Goal: Task Accomplishment & Management: Manage account settings

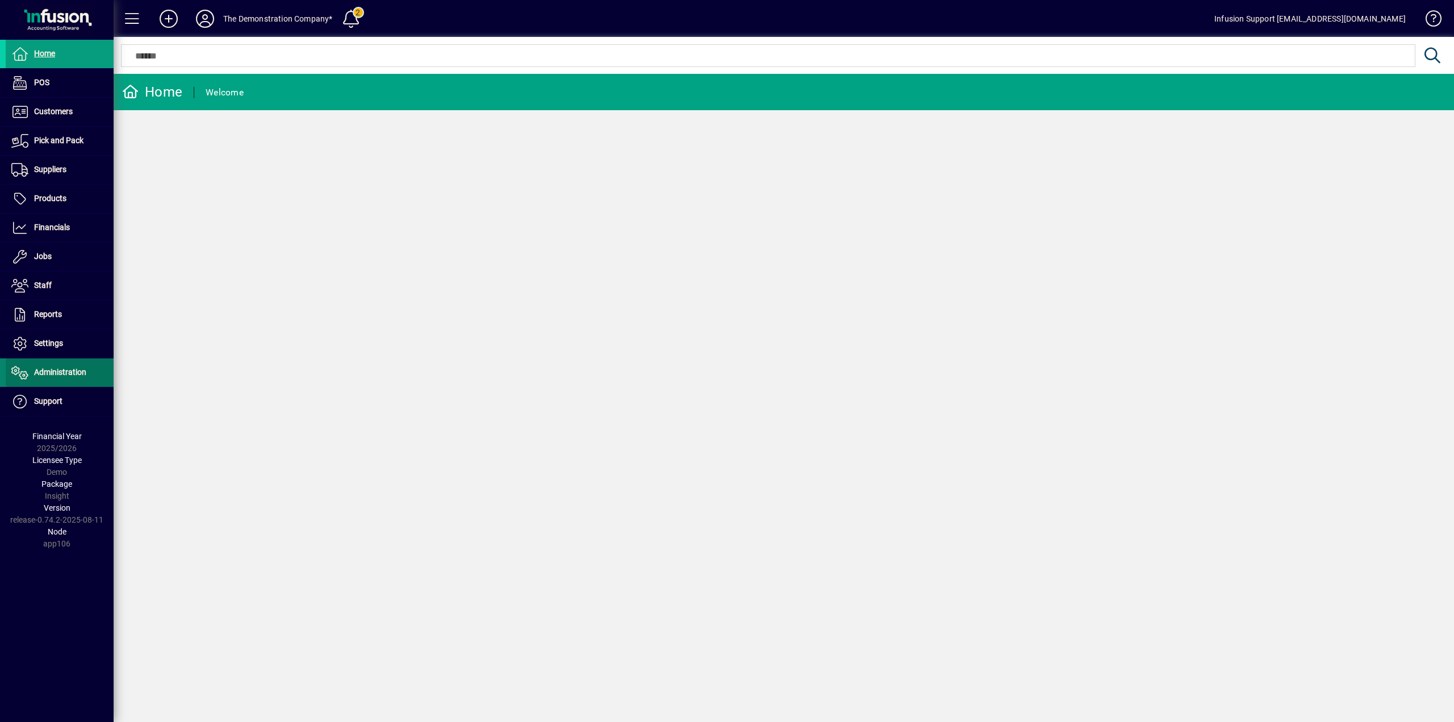
click at [80, 370] on span "Administration" at bounding box center [60, 371] width 52 height 9
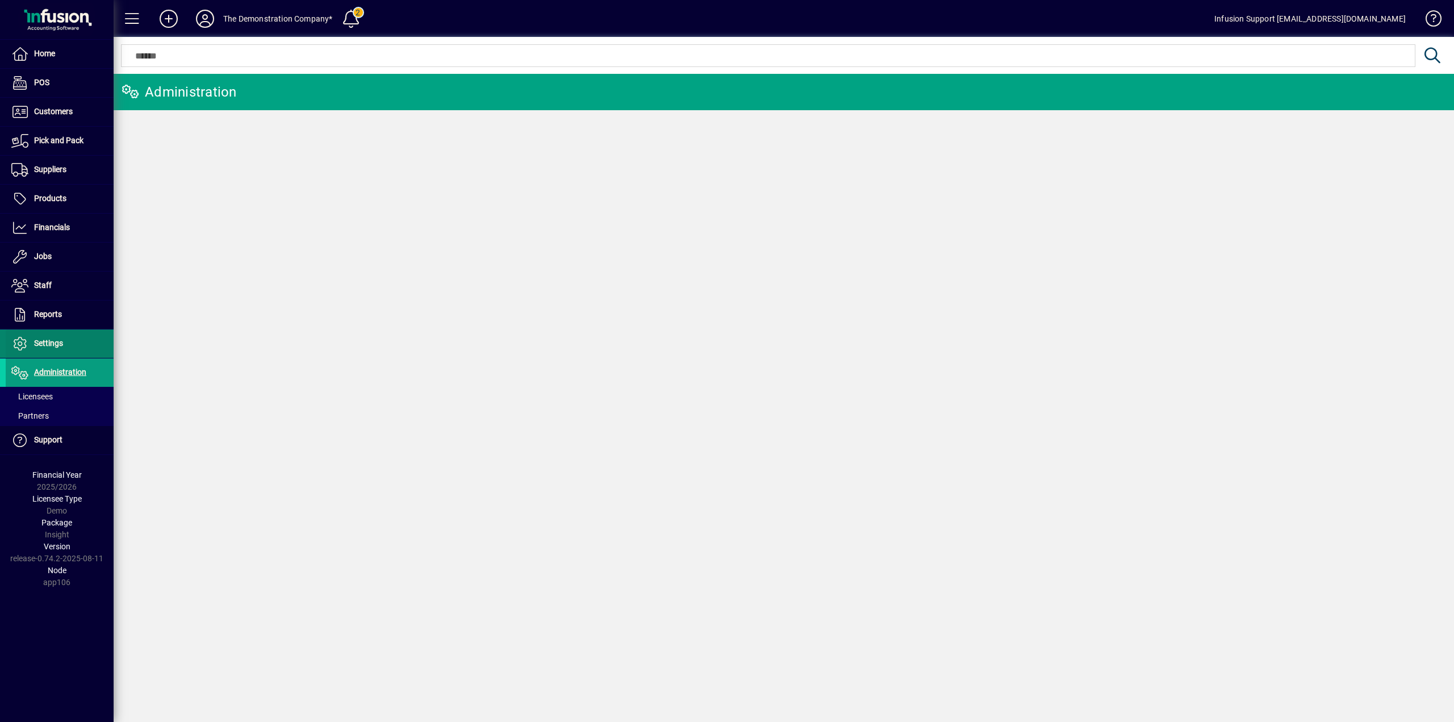
click at [69, 338] on span at bounding box center [60, 343] width 108 height 27
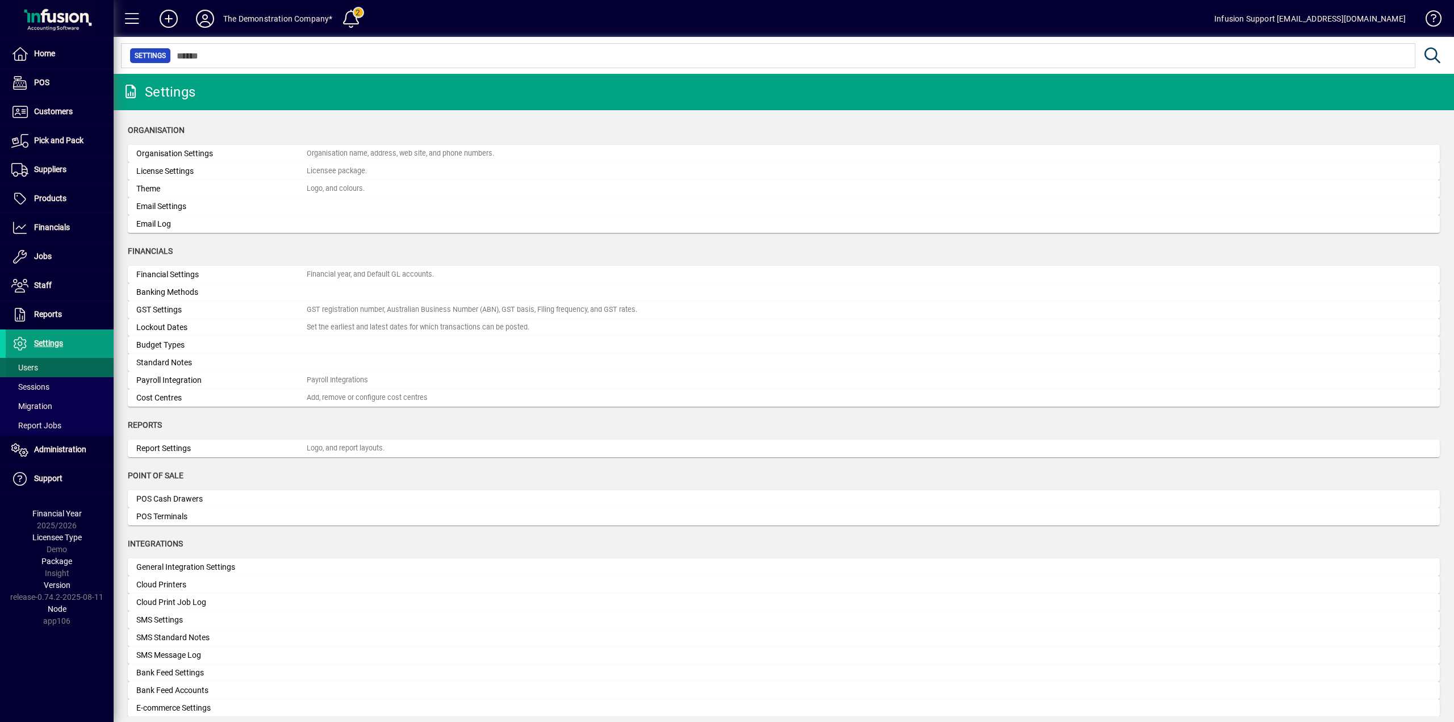
click at [57, 365] on span at bounding box center [60, 367] width 108 height 27
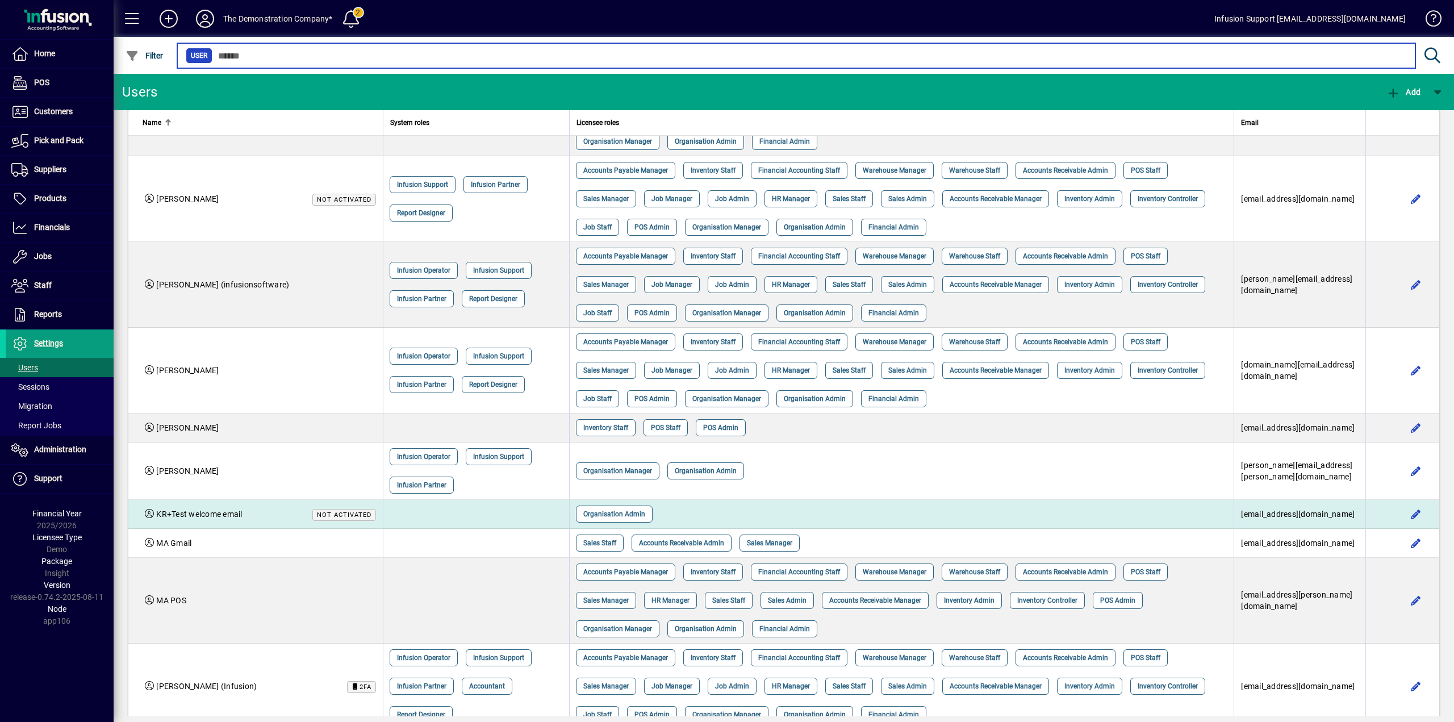
scroll to position [852, 0]
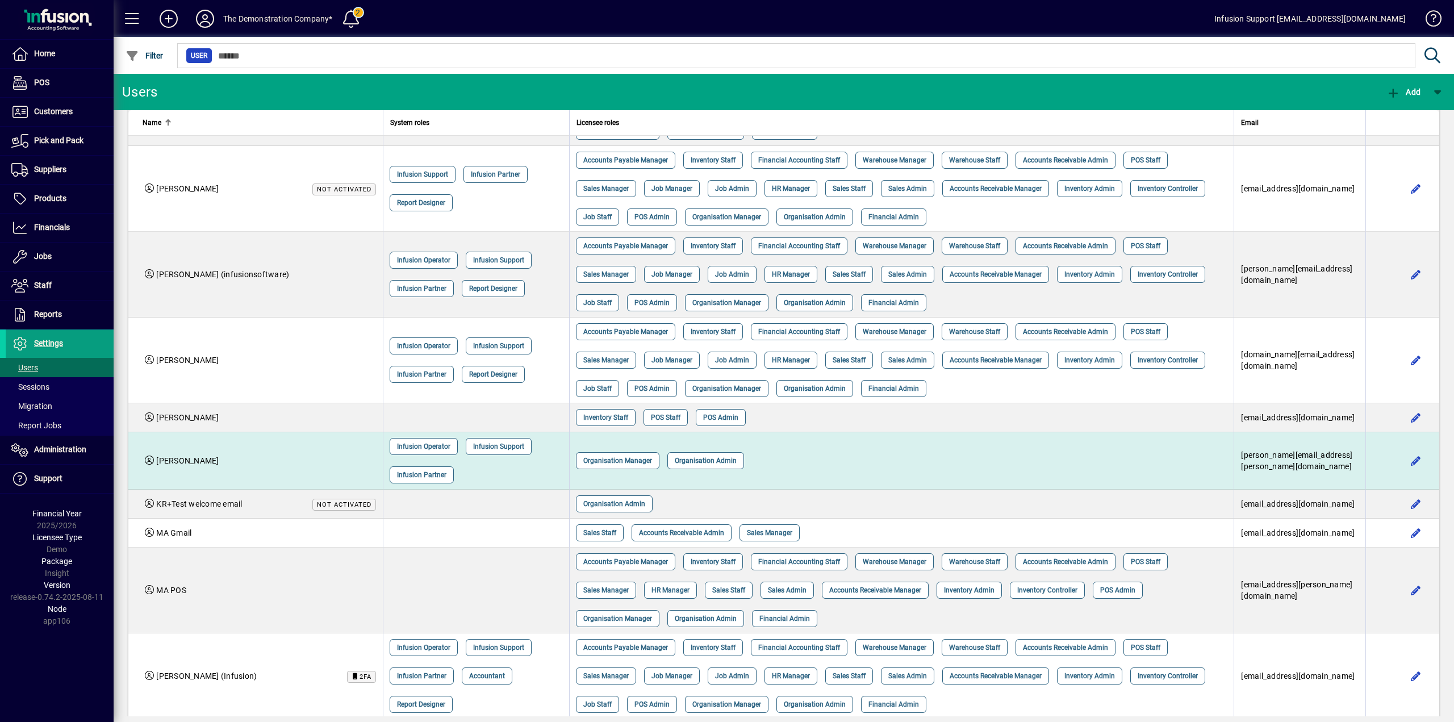
click at [922, 446] on div "Organisation Manager Organisation Admin" at bounding box center [897, 460] width 651 height 28
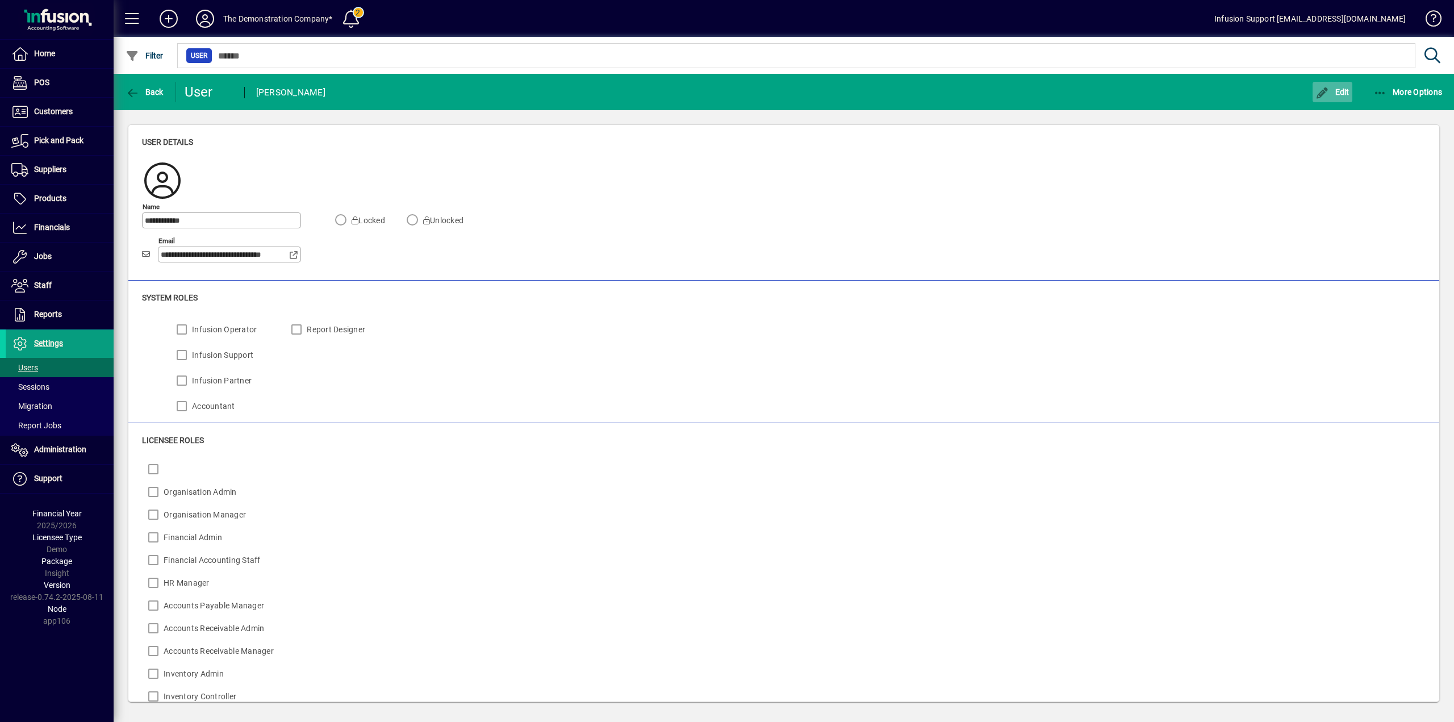
click at [1335, 88] on span "Edit" at bounding box center [1332, 91] width 34 height 9
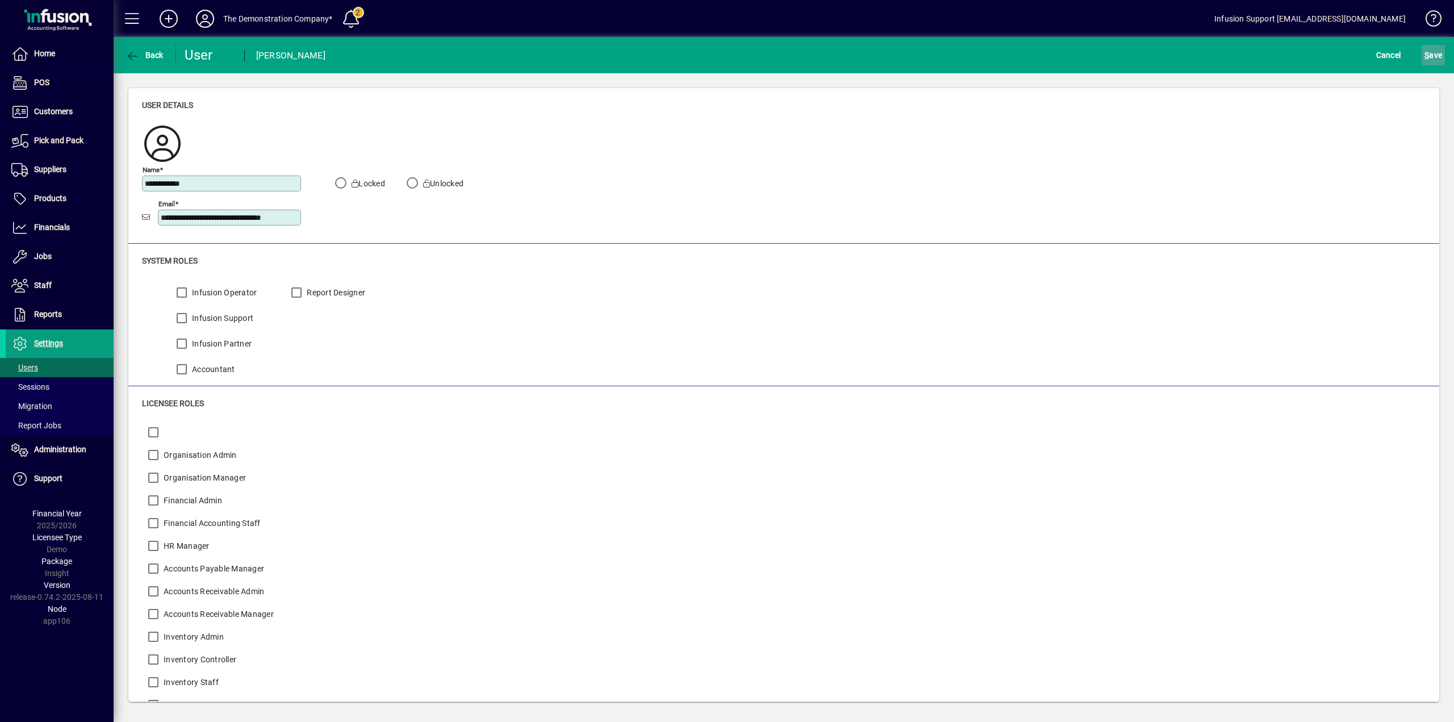
click at [1422, 52] on span "submit" at bounding box center [1433, 54] width 23 height 27
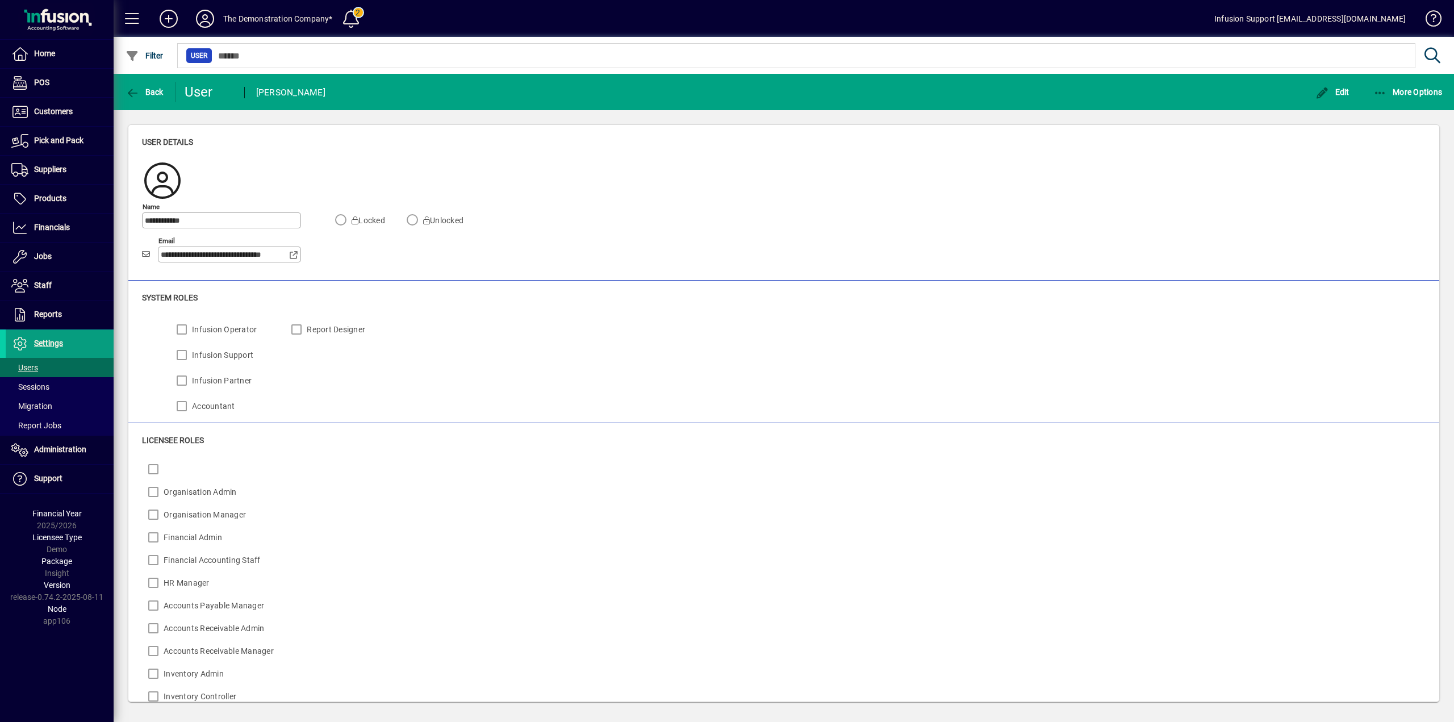
click at [1344, 76] on mat-toolbar-row "Back User Kendall Todd Edit More Options" at bounding box center [784, 92] width 1340 height 36
click at [1317, 99] on span "button" at bounding box center [1333, 91] width 40 height 27
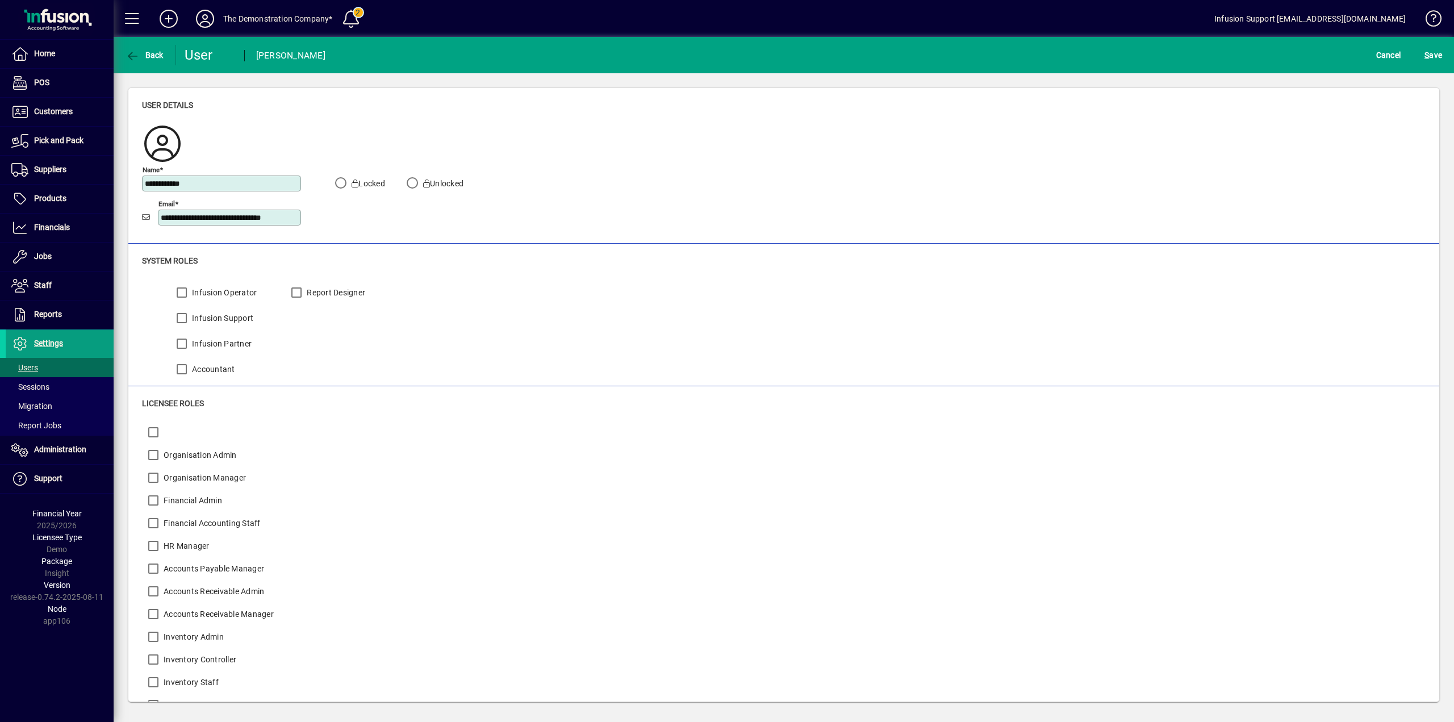
click at [218, 342] on label "Infusion Partner" at bounding box center [221, 343] width 62 height 11
click at [212, 320] on label "Infusion Support" at bounding box center [222, 317] width 64 height 11
click at [187, 475] on label "Organisation Manager" at bounding box center [203, 477] width 85 height 11
click at [1432, 53] on span "S ave" at bounding box center [1433, 55] width 18 height 18
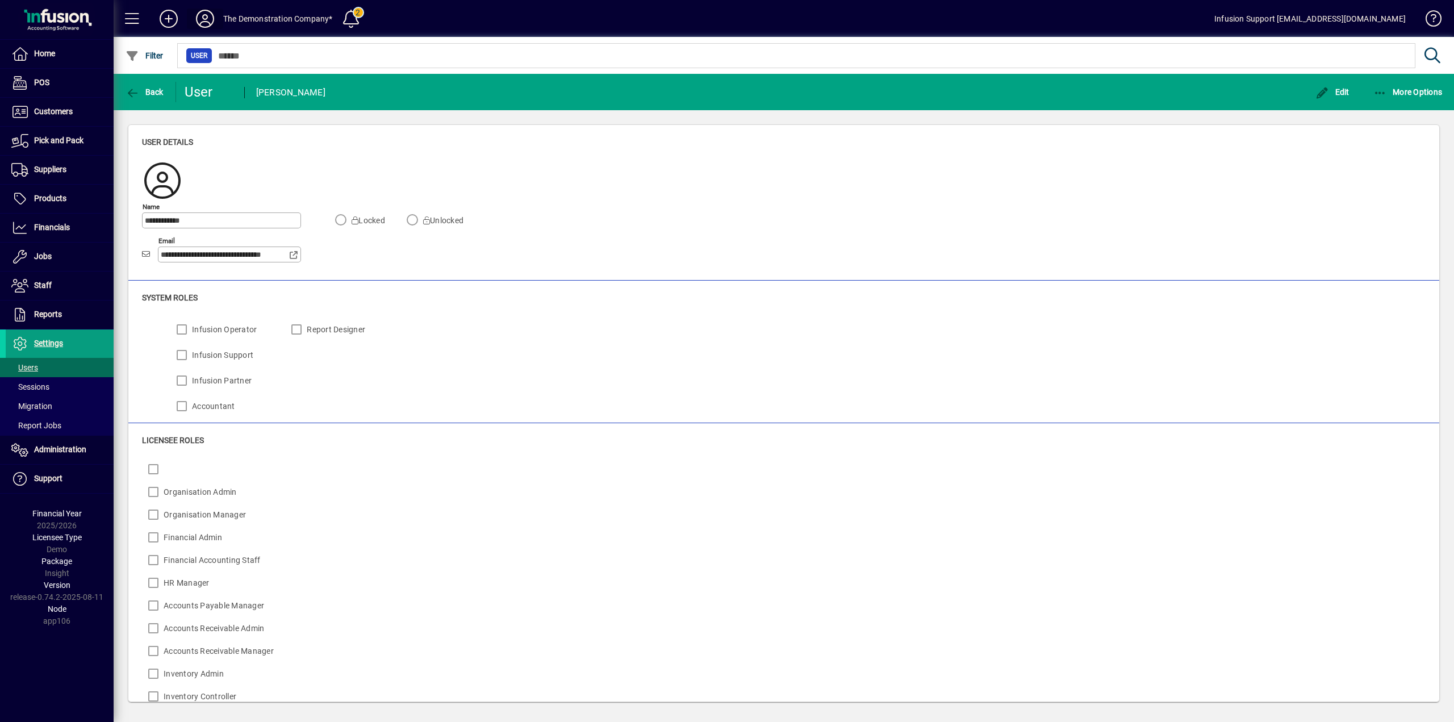
click at [206, 16] on icon at bounding box center [205, 19] width 23 height 18
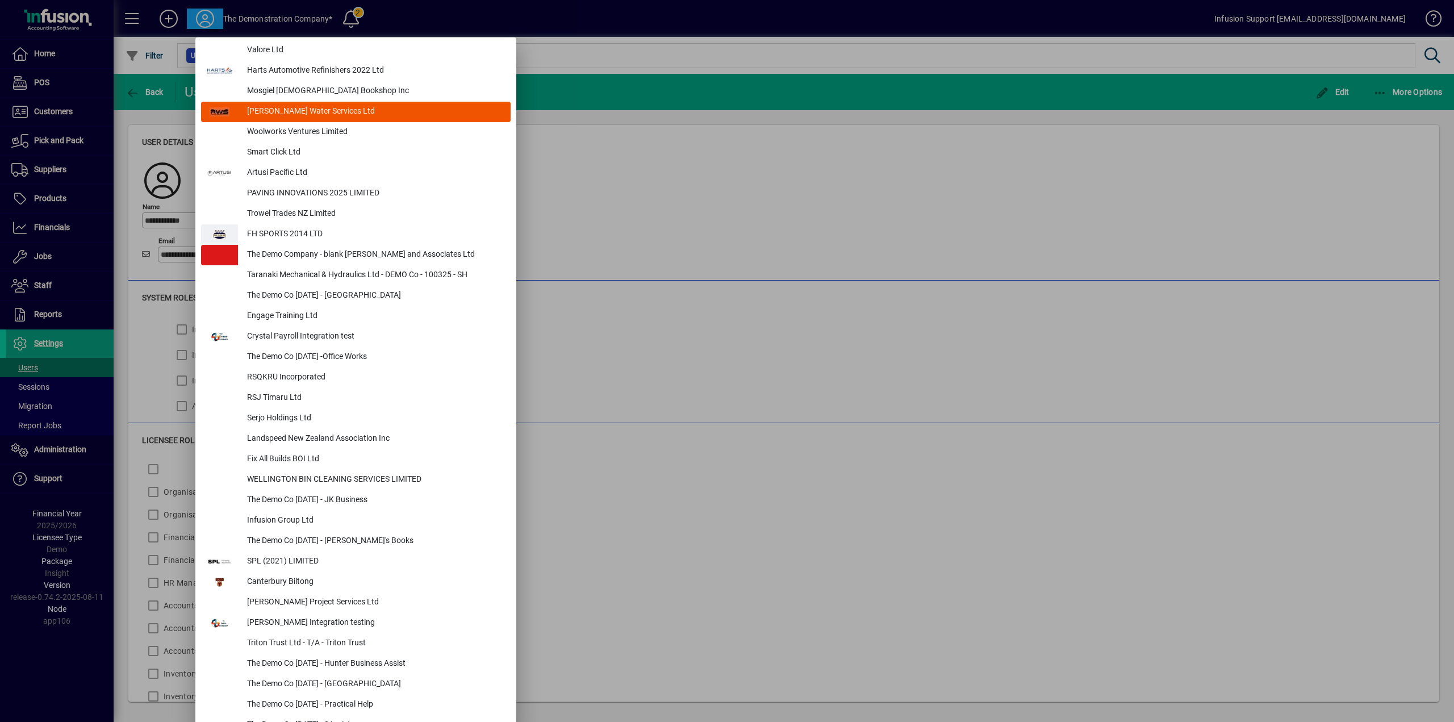
scroll to position [4444, 0]
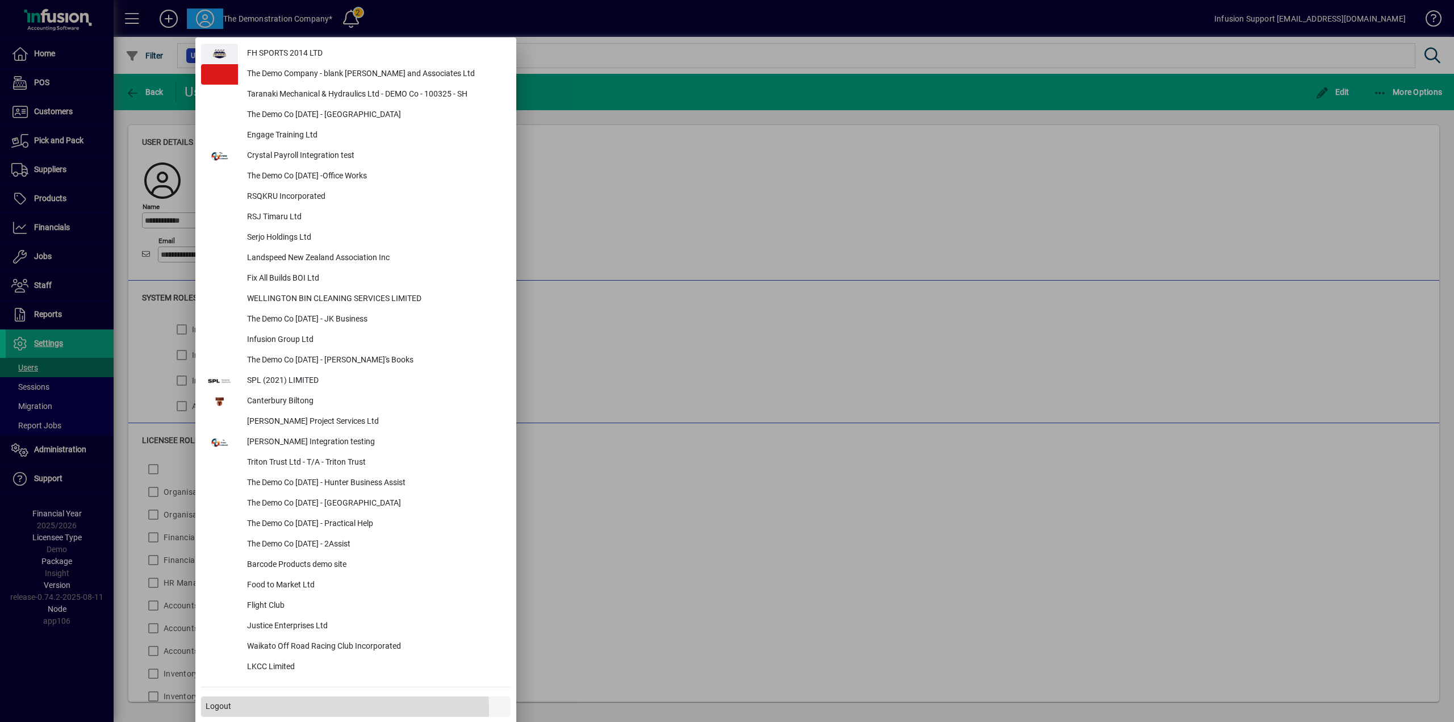
click at [255, 709] on span at bounding box center [356, 706] width 310 height 27
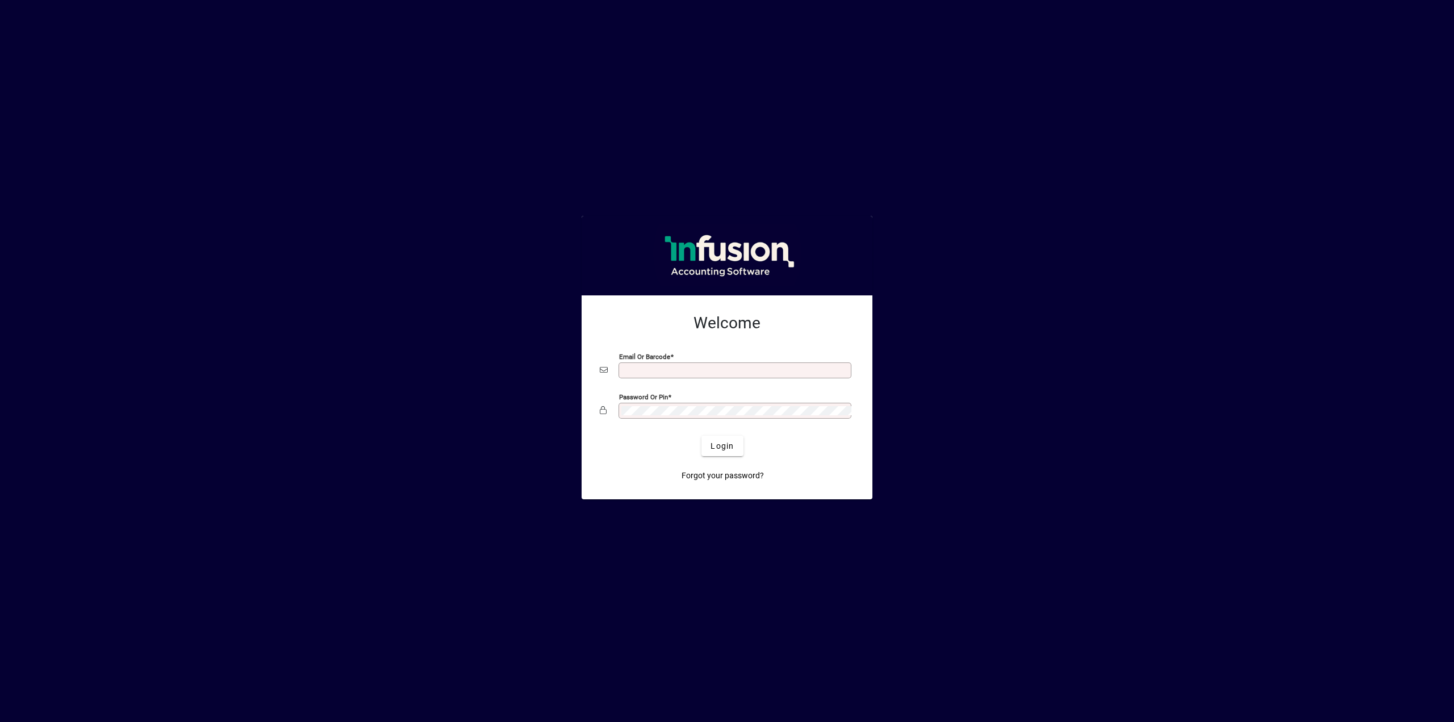
type input "**********"
